Goal: Transaction & Acquisition: Purchase product/service

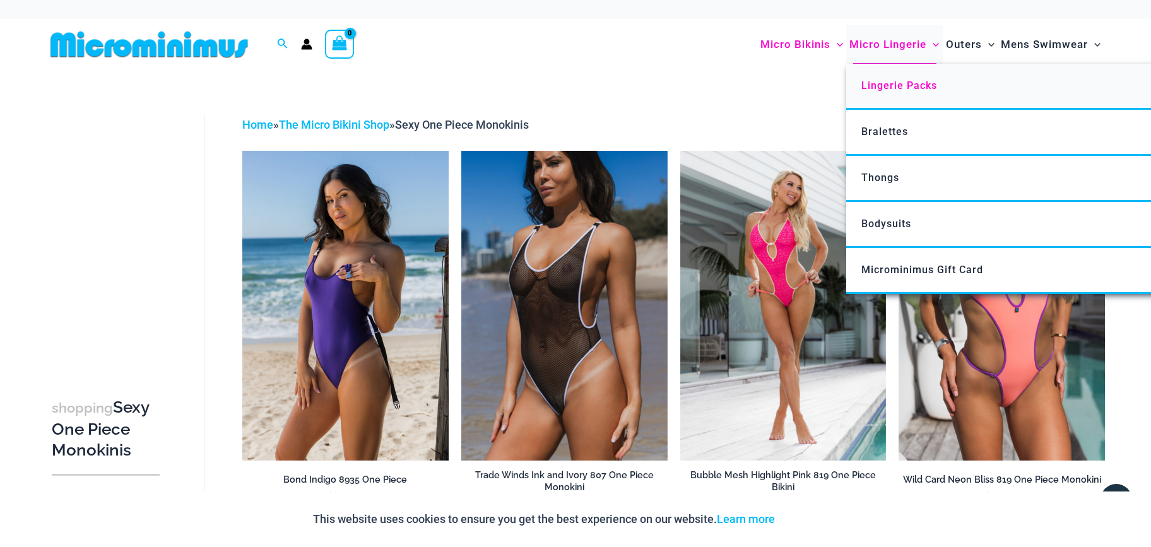
click at [909, 84] on span "Lingerie Packs" at bounding box center [900, 86] width 76 height 12
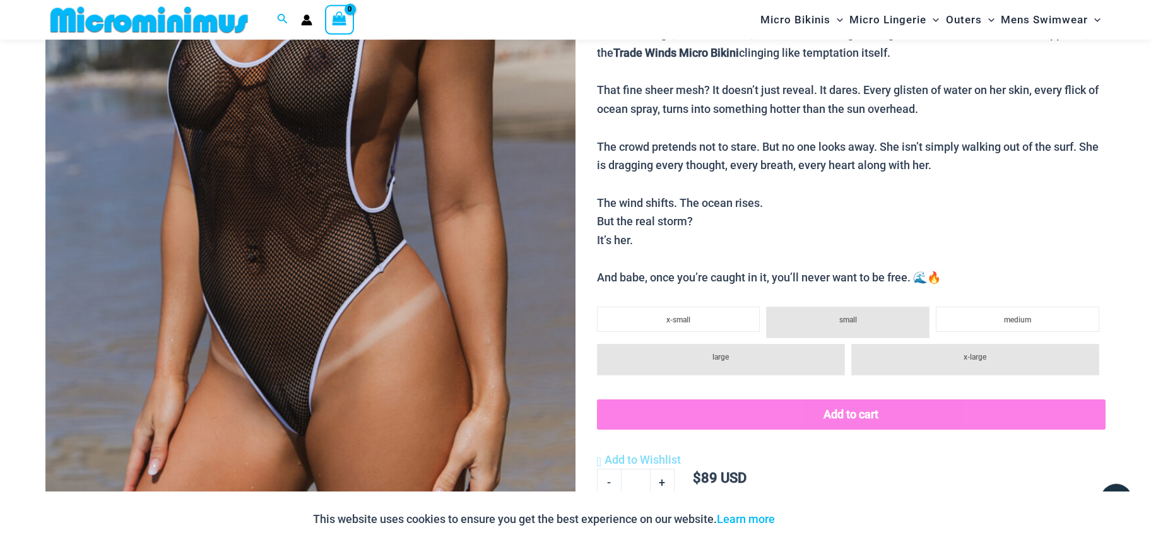
scroll to position [384, 0]
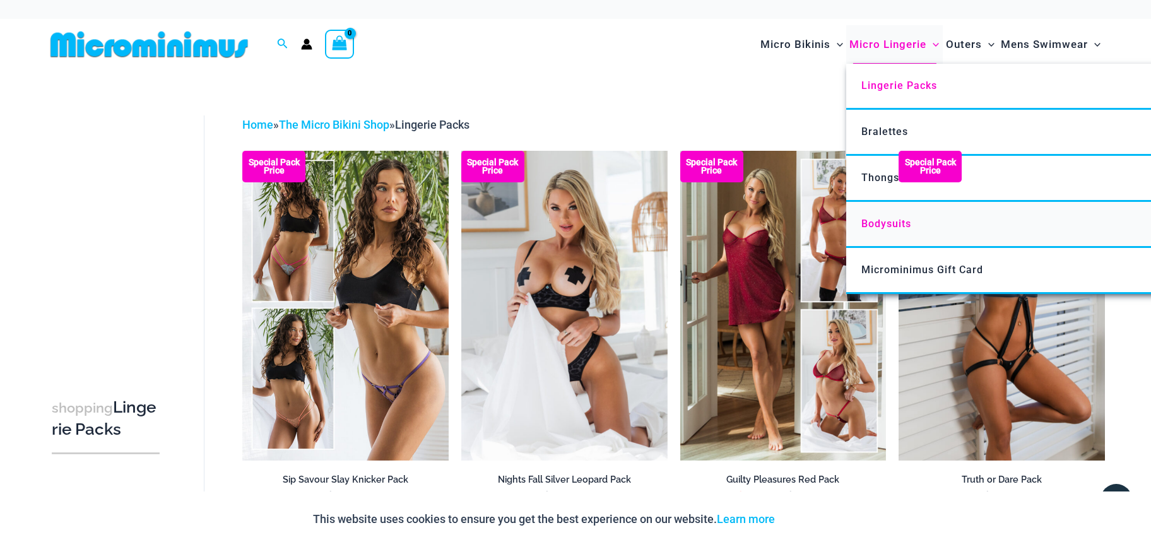
click at [869, 220] on span "Bodysuits" at bounding box center [887, 224] width 50 height 12
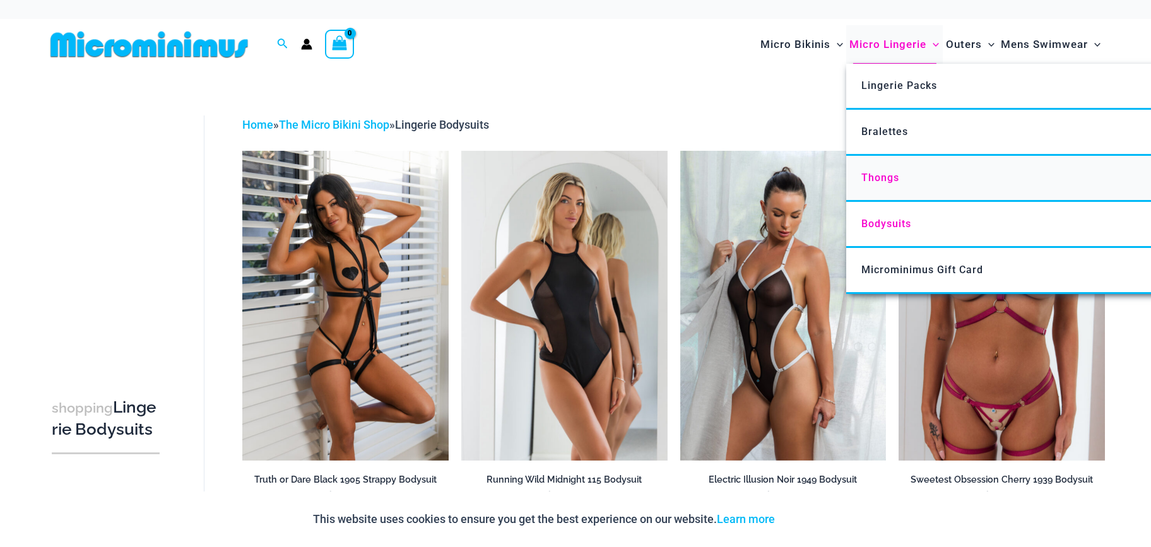
click at [890, 189] on link "Thongs" at bounding box center [1034, 179] width 376 height 46
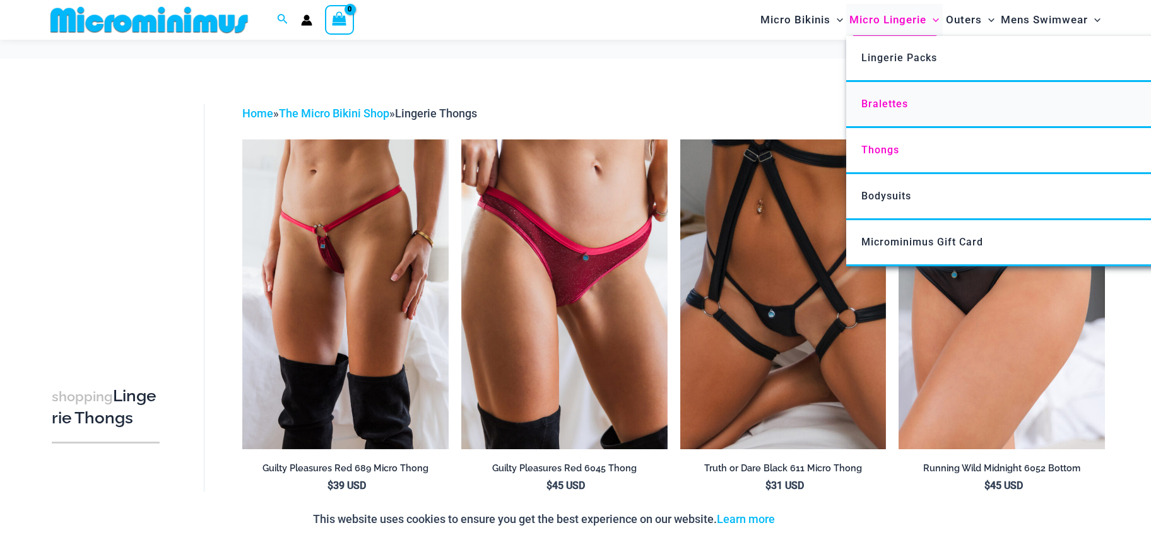
scroll to position [938, 0]
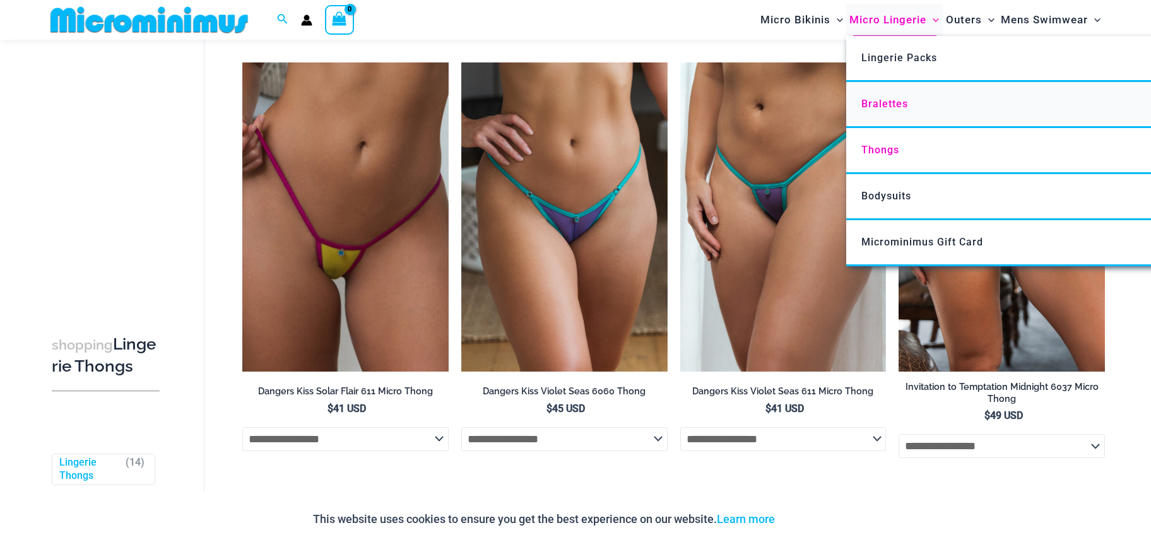
click at [896, 108] on span "Bralettes" at bounding box center [885, 104] width 47 height 12
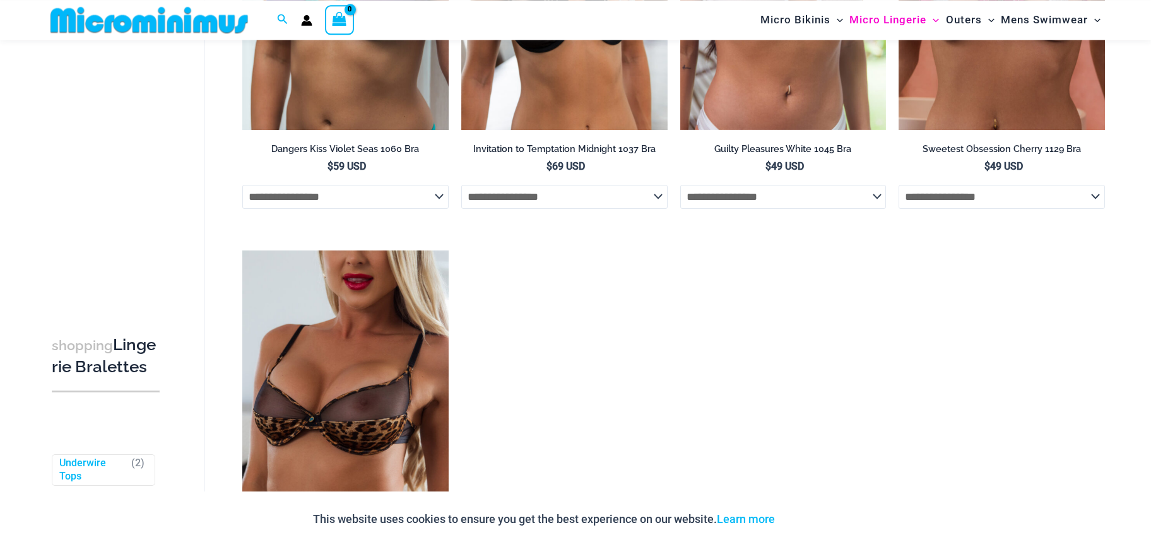
scroll to position [305, 0]
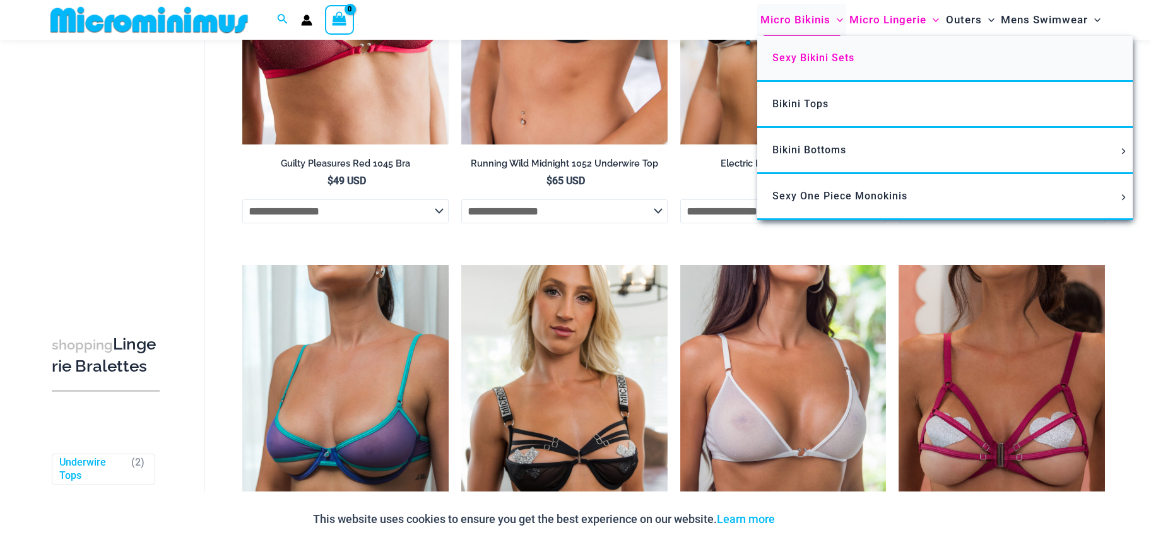
click at [818, 62] on span "Sexy Bikini Sets" at bounding box center [814, 58] width 82 height 12
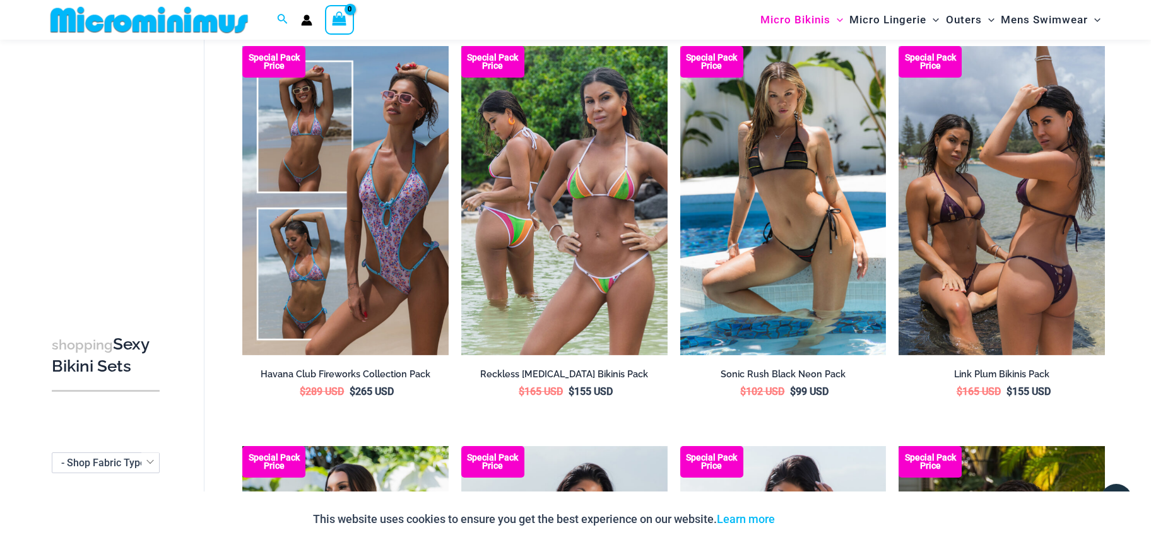
scroll to position [2522, 0]
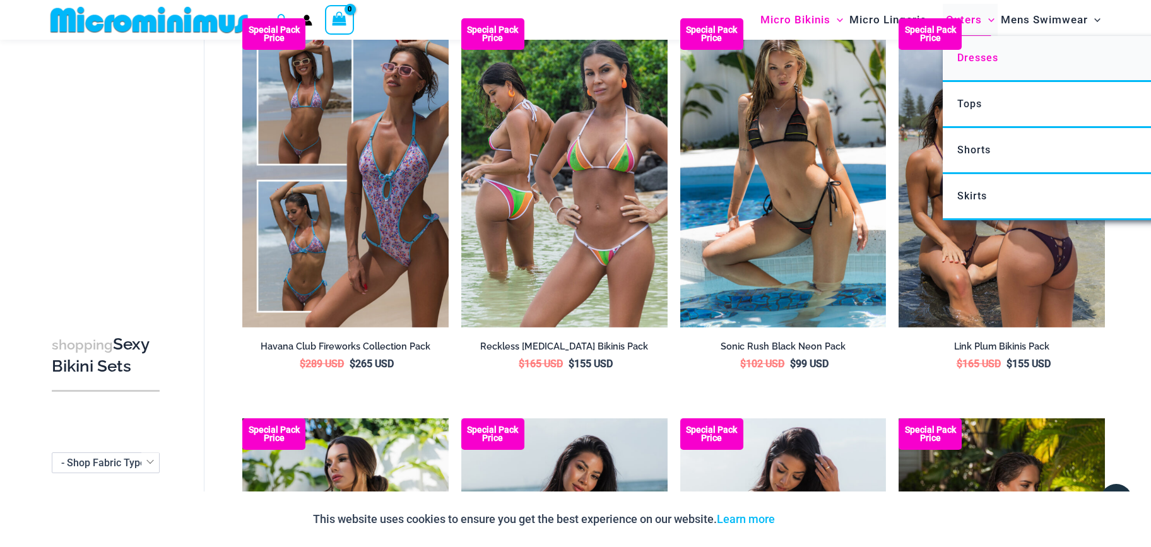
click at [976, 60] on span "Dresses" at bounding box center [978, 58] width 41 height 12
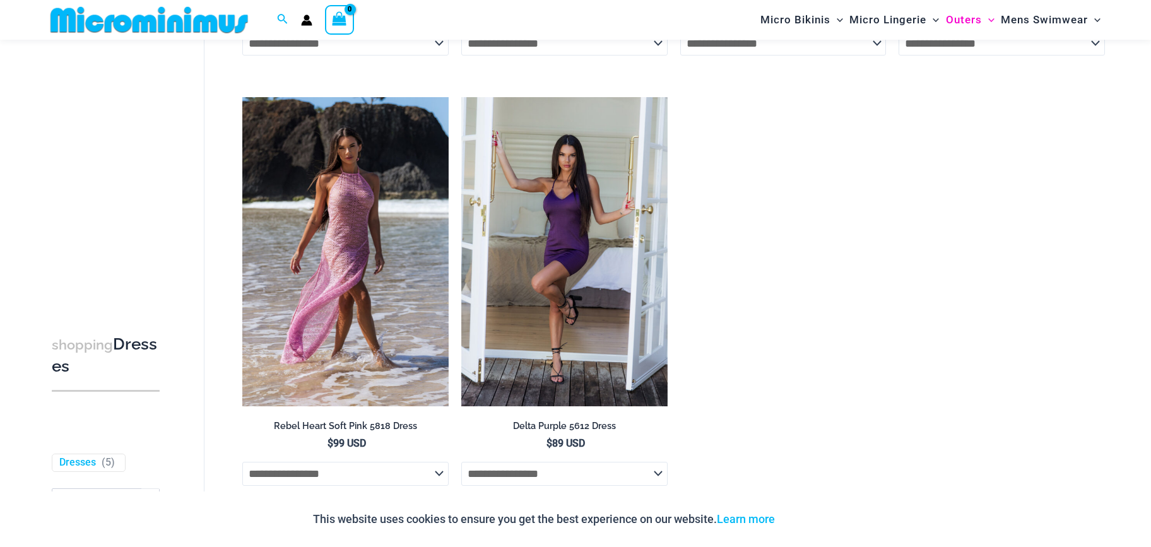
scroll to position [1017, 0]
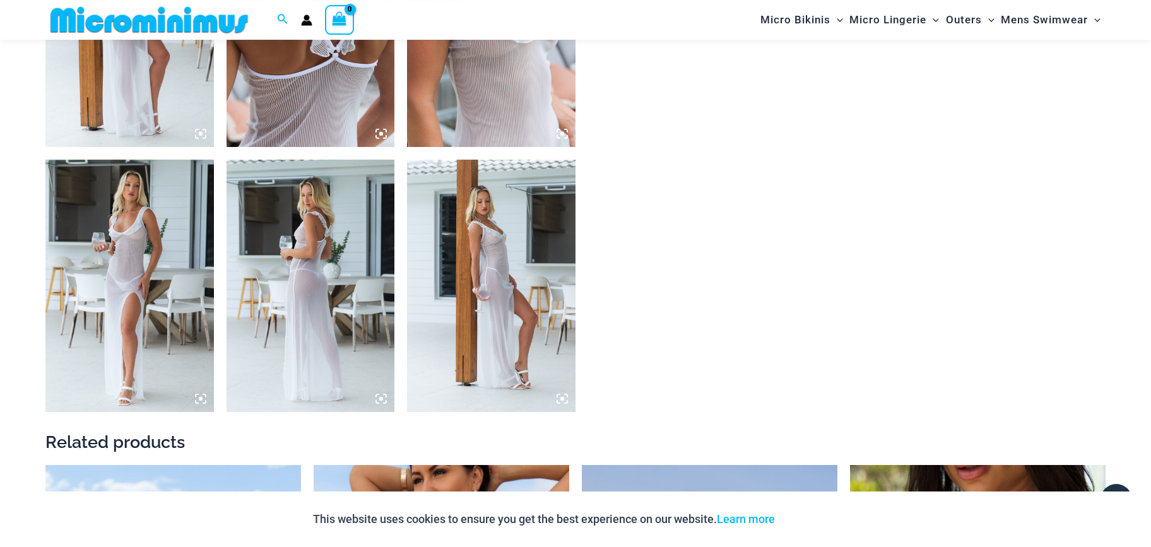
scroll to position [1255, 0]
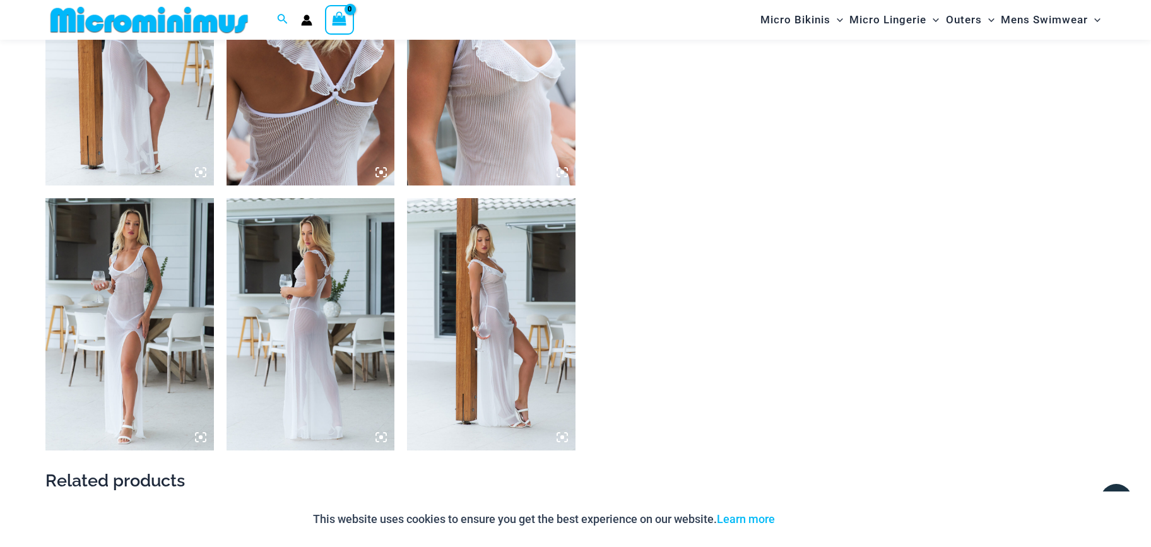
click at [156, 131] on img at bounding box center [129, 59] width 169 height 252
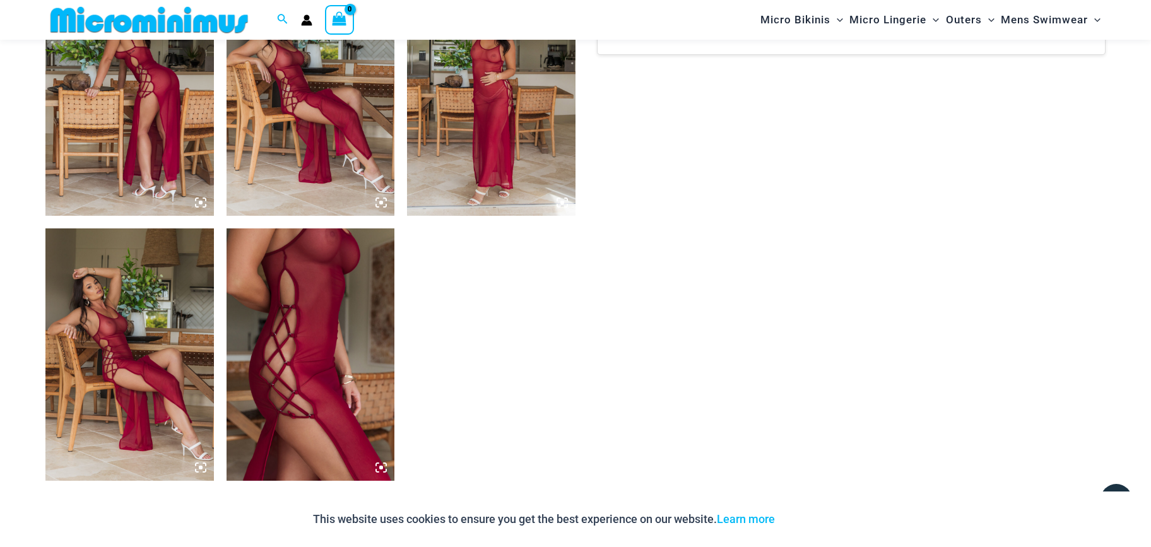
scroll to position [1017, 0]
